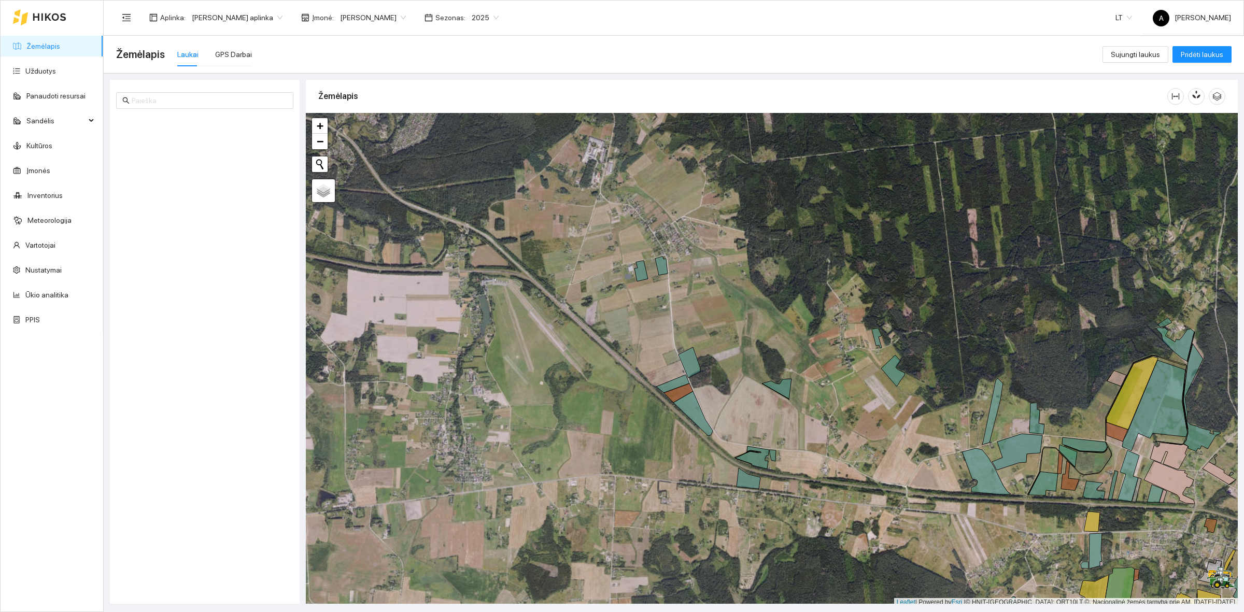
scroll to position [3, 0]
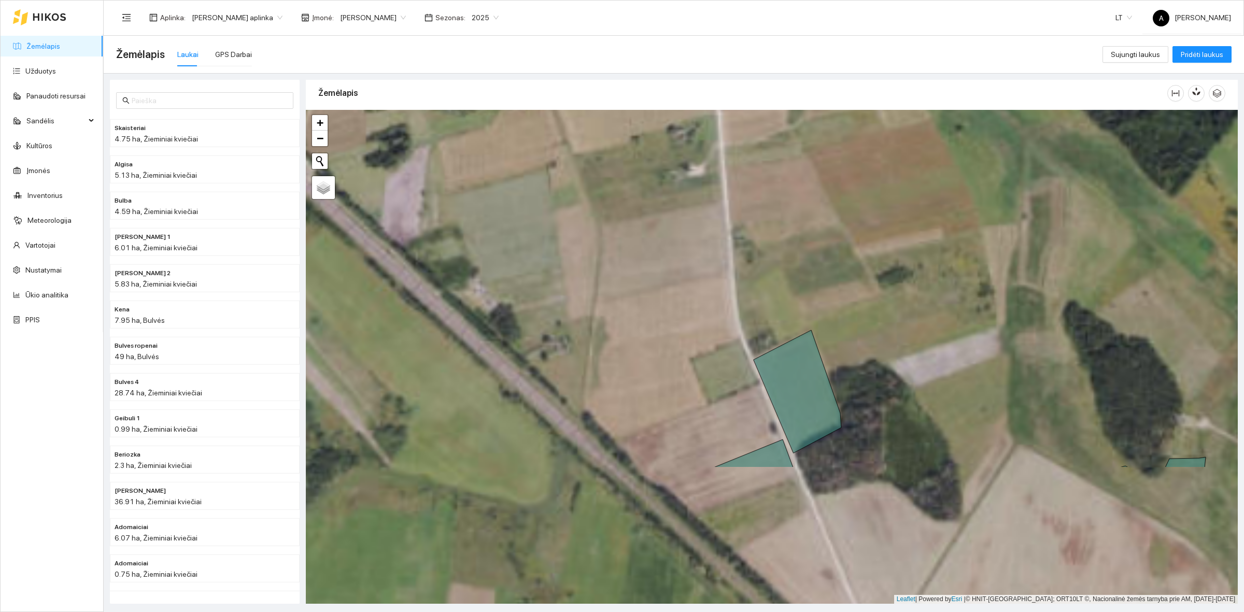
drag, startPoint x: 655, startPoint y: 314, endPoint x: 712, endPoint y: 248, distance: 87.5
click at [643, 203] on div at bounding box center [772, 357] width 932 height 494
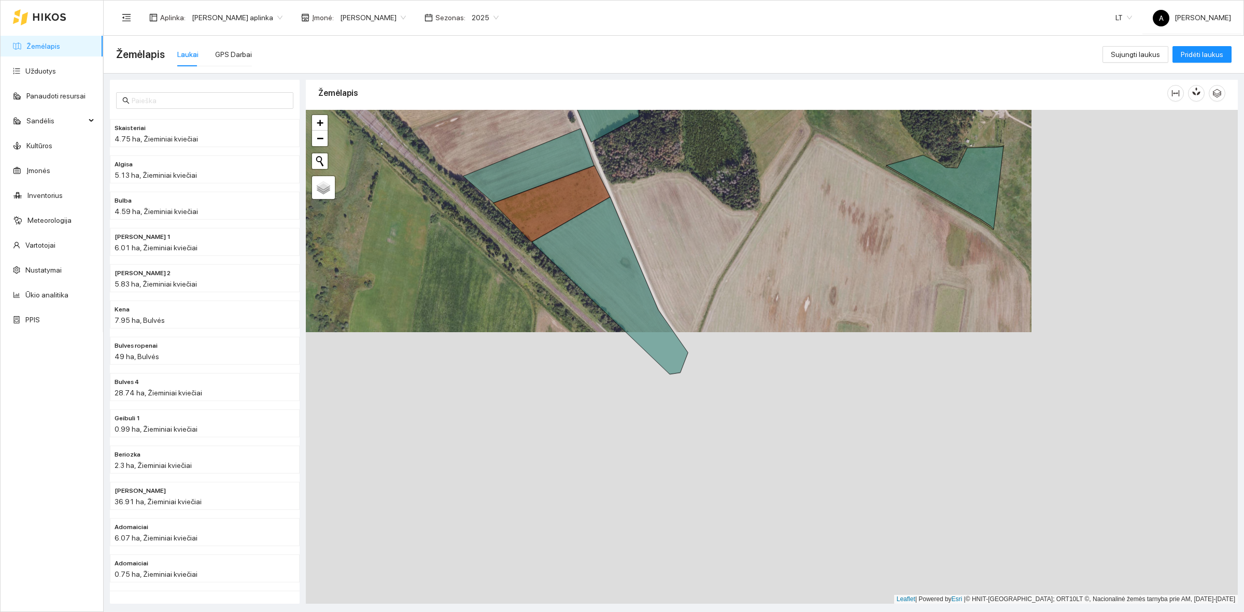
drag, startPoint x: 847, startPoint y: 444, endPoint x: 611, endPoint y: 156, distance: 372.1
click at [612, 156] on div at bounding box center [772, 357] width 932 height 494
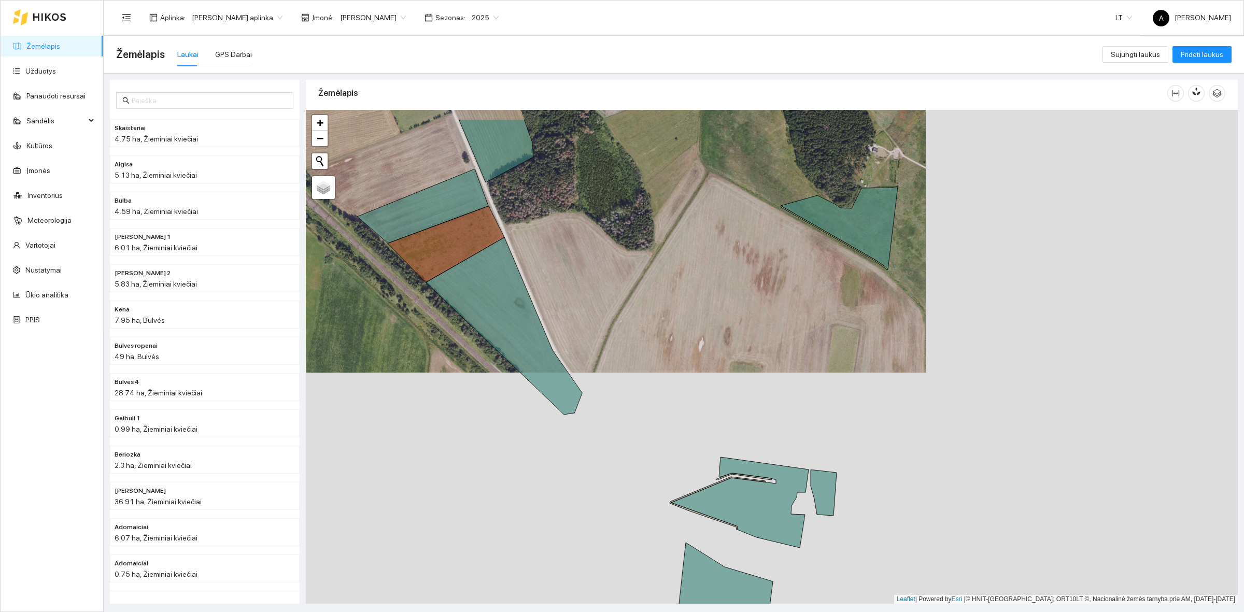
drag, startPoint x: 791, startPoint y: 260, endPoint x: 711, endPoint y: 255, distance: 80.0
click at [693, 253] on div at bounding box center [772, 357] width 932 height 494
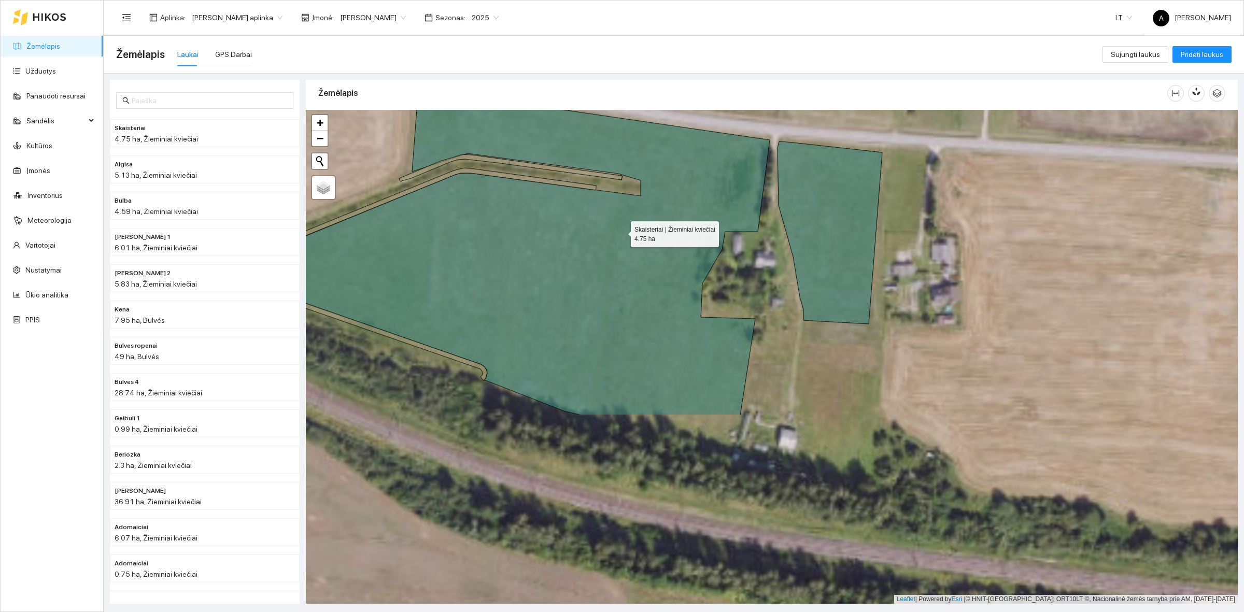
drag, startPoint x: 761, startPoint y: 472, endPoint x: 621, endPoint y: 229, distance: 280.1
click at [621, 229] on icon at bounding box center [494, 252] width 551 height 327
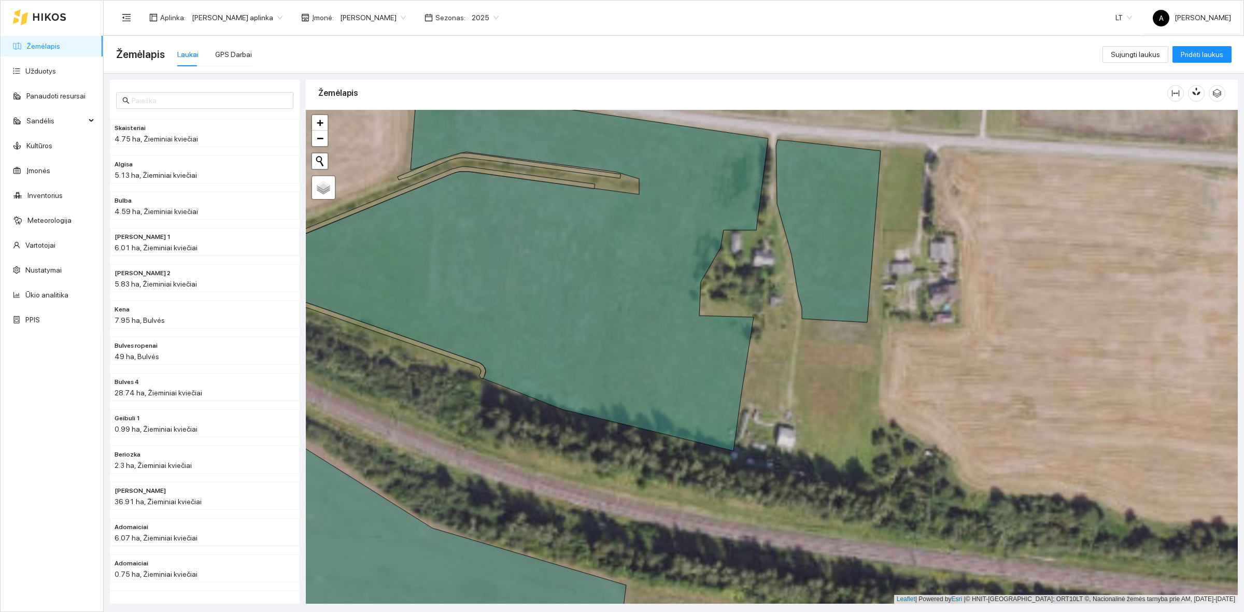
drag, startPoint x: 911, startPoint y: 315, endPoint x: 806, endPoint y: 447, distance: 169.1
click at [806, 447] on div at bounding box center [772, 357] width 932 height 494
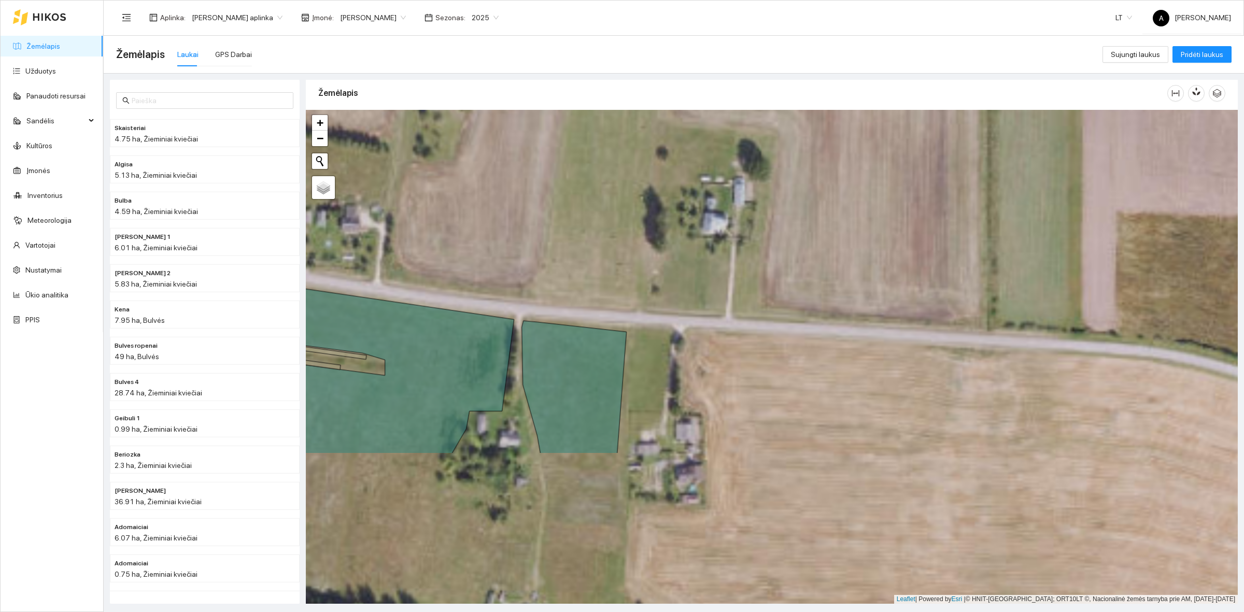
drag, startPoint x: 649, startPoint y: 451, endPoint x: 794, endPoint y: 152, distance: 332.3
click at [794, 152] on div at bounding box center [772, 357] width 932 height 494
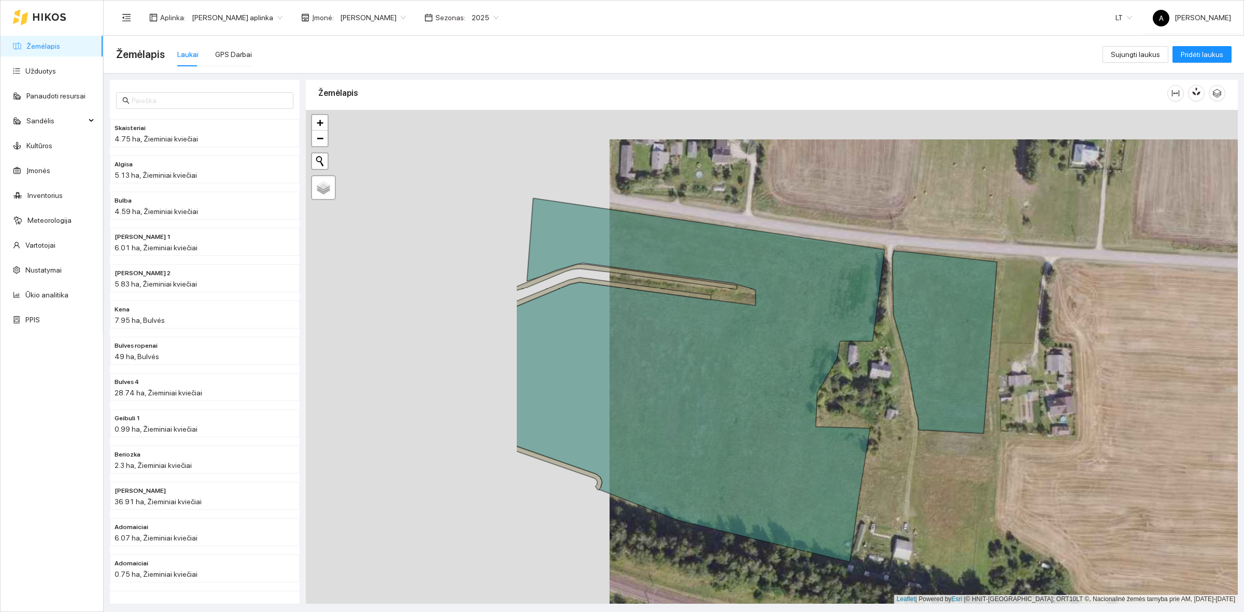
drag, startPoint x: 707, startPoint y: 389, endPoint x: 1014, endPoint y: 425, distance: 309.6
click at [1014, 425] on div at bounding box center [772, 357] width 932 height 494
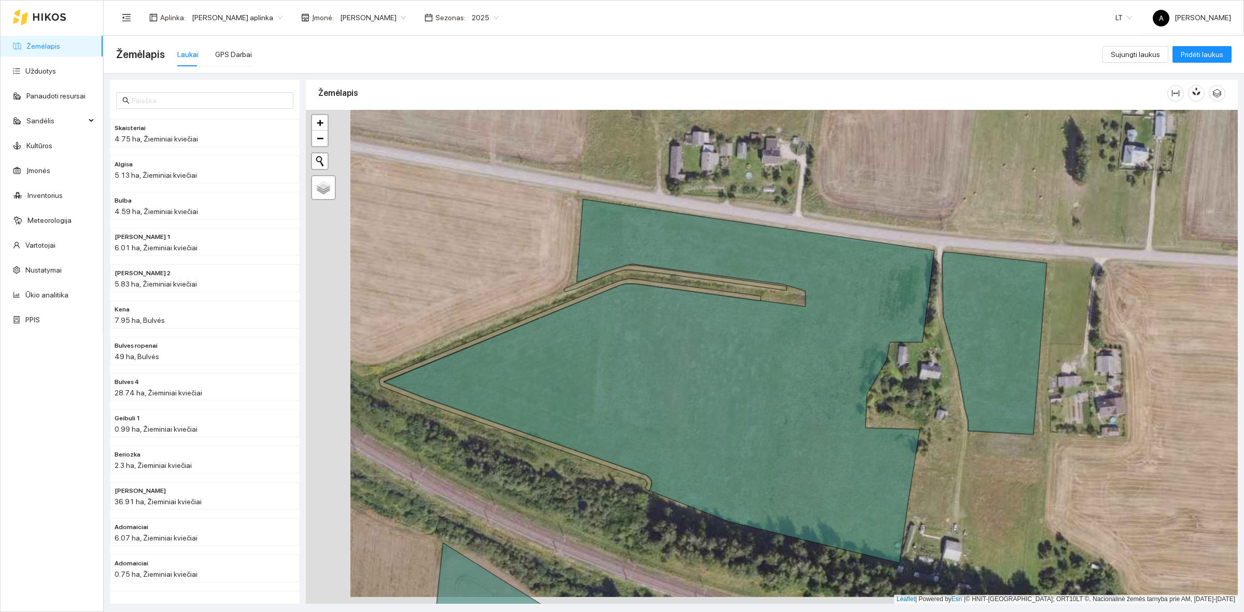
drag, startPoint x: 543, startPoint y: 297, endPoint x: 596, endPoint y: 296, distance: 53.4
click at [596, 296] on div at bounding box center [772, 357] width 932 height 494
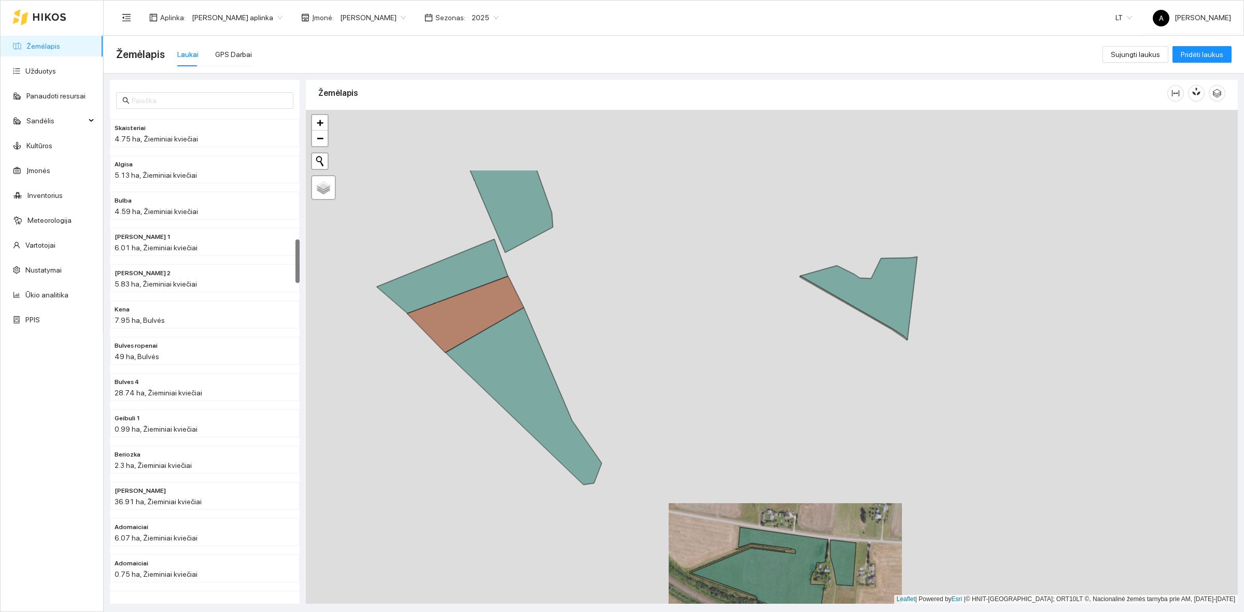
drag, startPoint x: 702, startPoint y: 369, endPoint x: 875, endPoint y: 515, distance: 225.9
click at [875, 515] on div at bounding box center [772, 357] width 932 height 494
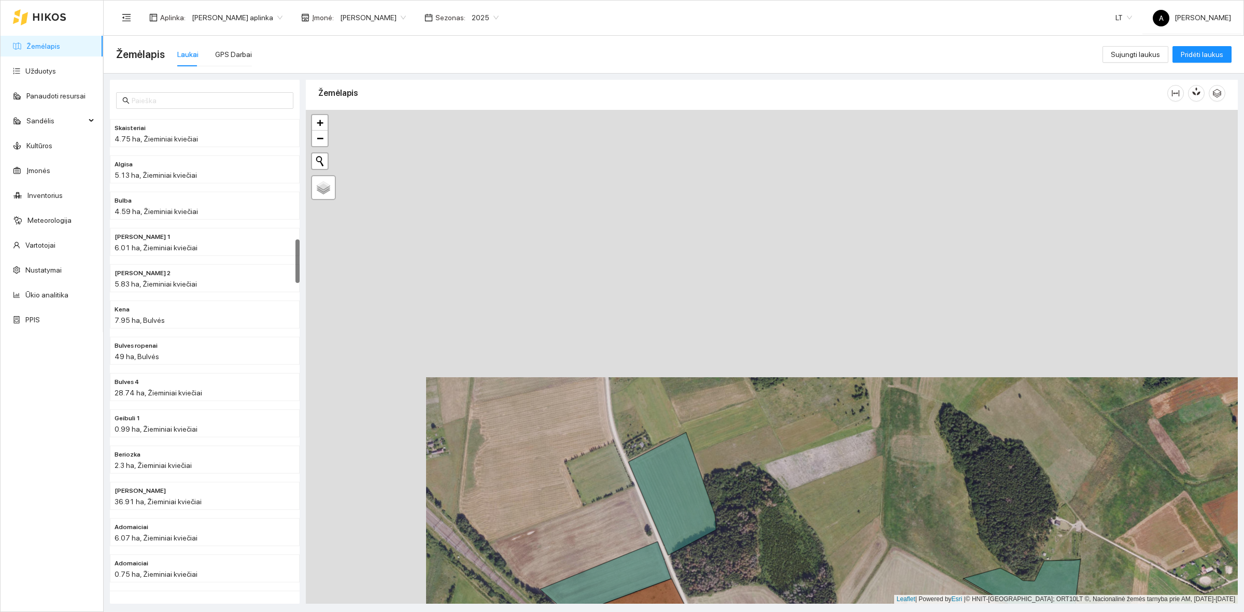
drag, startPoint x: 435, startPoint y: 188, endPoint x: 577, endPoint y: 493, distance: 336.4
click at [577, 493] on div at bounding box center [772, 357] width 932 height 494
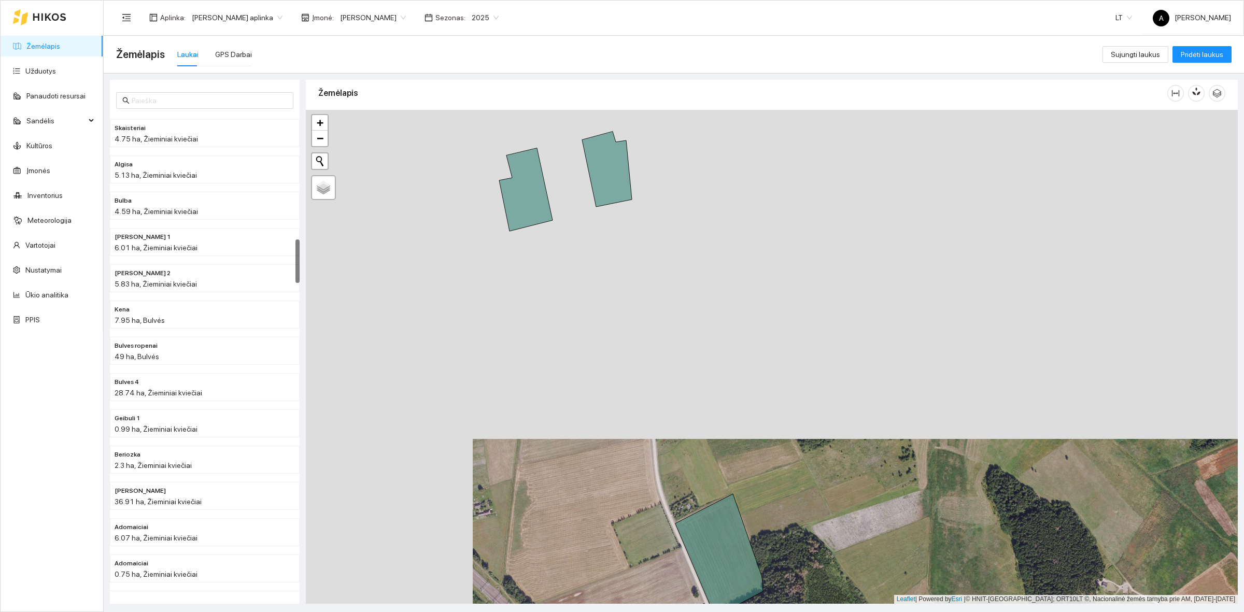
drag, startPoint x: 563, startPoint y: 416, endPoint x: 589, endPoint y: 462, distance: 52.9
click at [589, 462] on div at bounding box center [772, 357] width 932 height 494
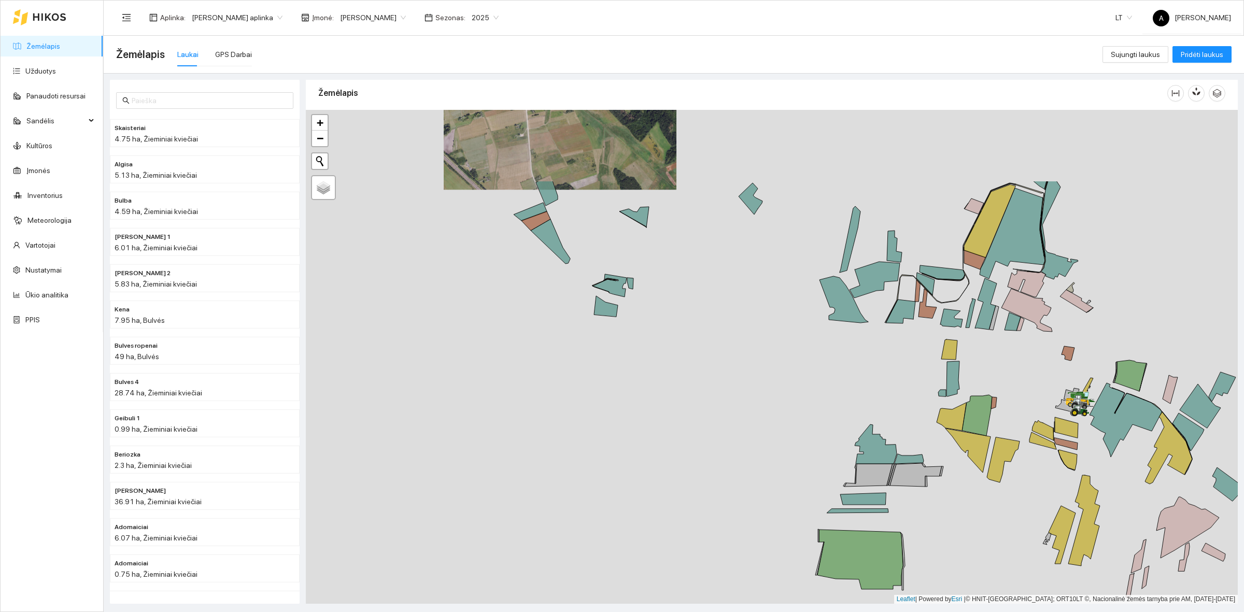
drag, startPoint x: 663, startPoint y: 236, endPoint x: 758, endPoint y: 324, distance: 129.9
click at [758, 324] on div at bounding box center [772, 357] width 932 height 494
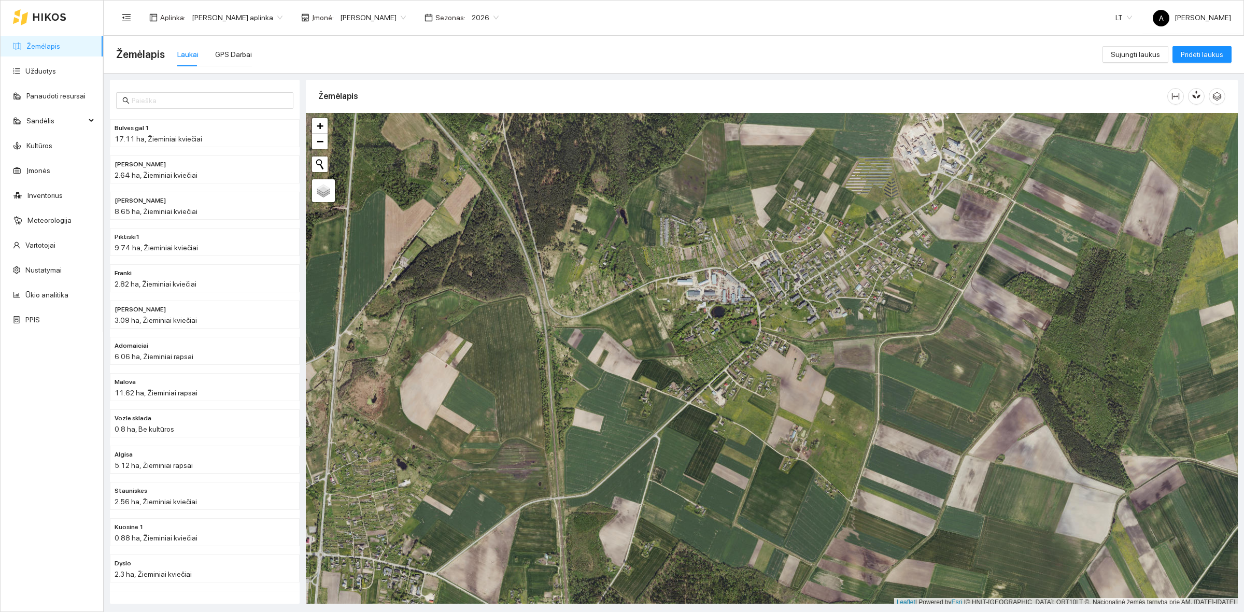
scroll to position [3, 0]
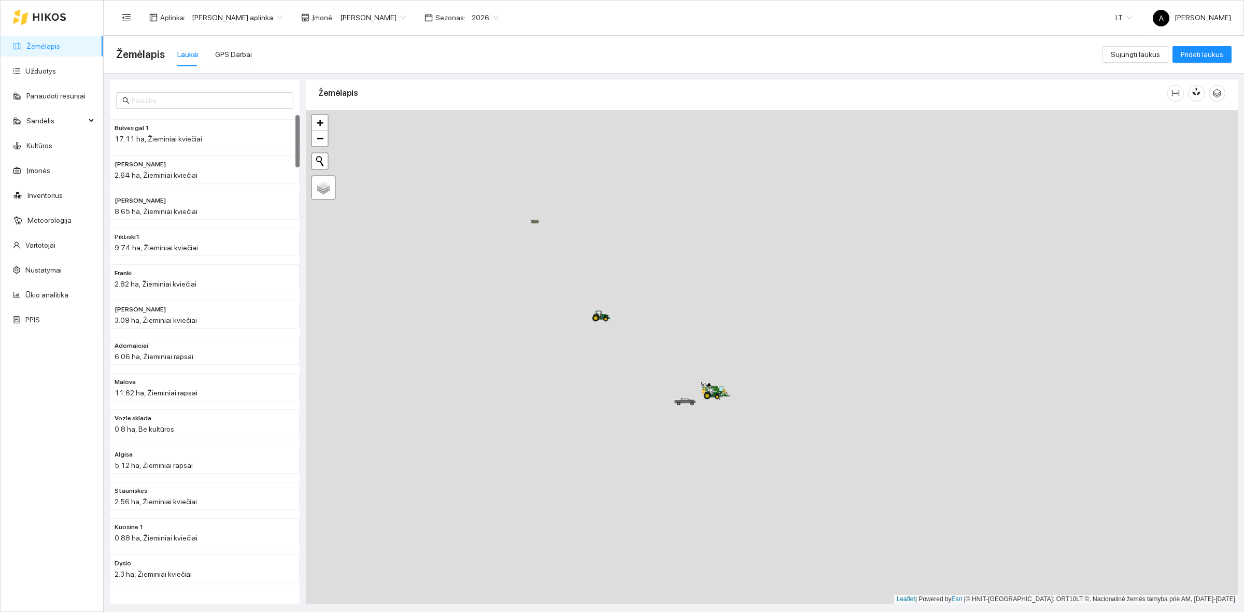
drag, startPoint x: 1014, startPoint y: 594, endPoint x: 706, endPoint y: 431, distance: 348.6
click at [714, 448] on div at bounding box center [772, 357] width 932 height 494
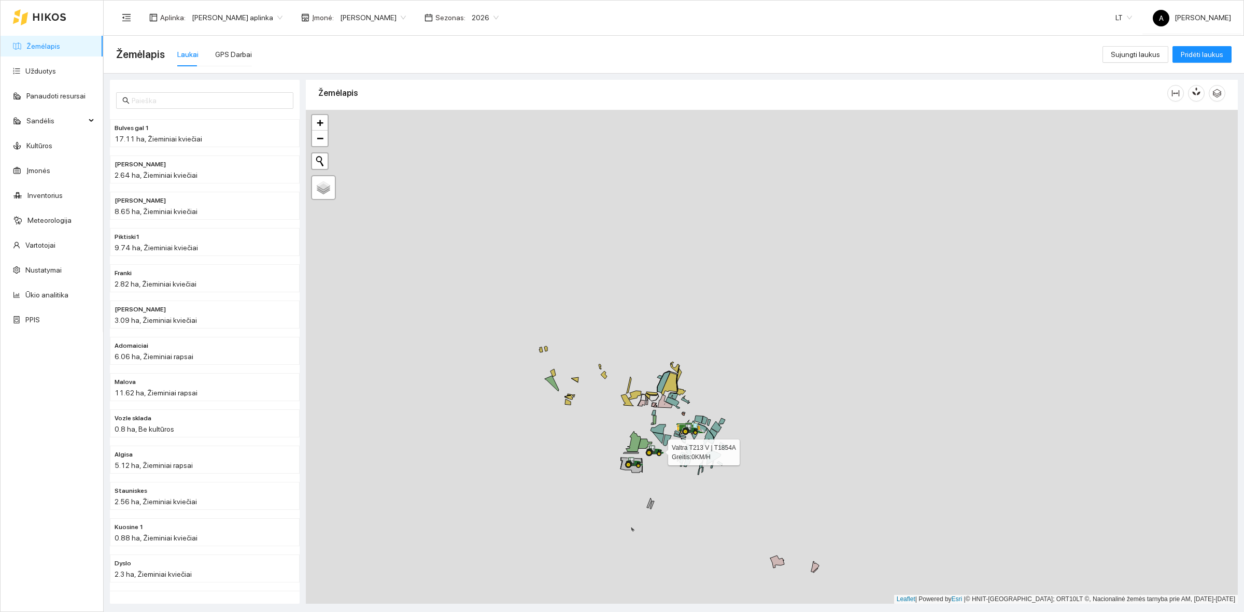
drag, startPoint x: 795, startPoint y: 297, endPoint x: 651, endPoint y: 448, distance: 208.7
click at [651, 448] on div at bounding box center [772, 357] width 932 height 494
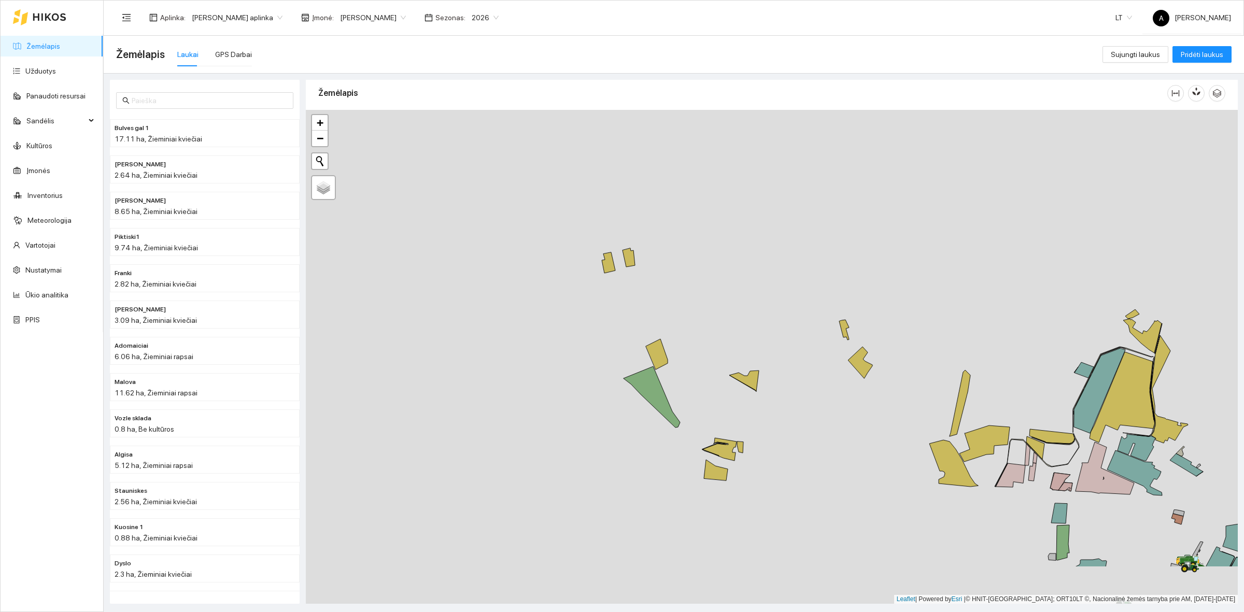
drag, startPoint x: 677, startPoint y: 407, endPoint x: 677, endPoint y: 367, distance: 40.4
click at [678, 367] on div at bounding box center [772, 357] width 932 height 494
